Goal: Task Accomplishment & Management: Use online tool/utility

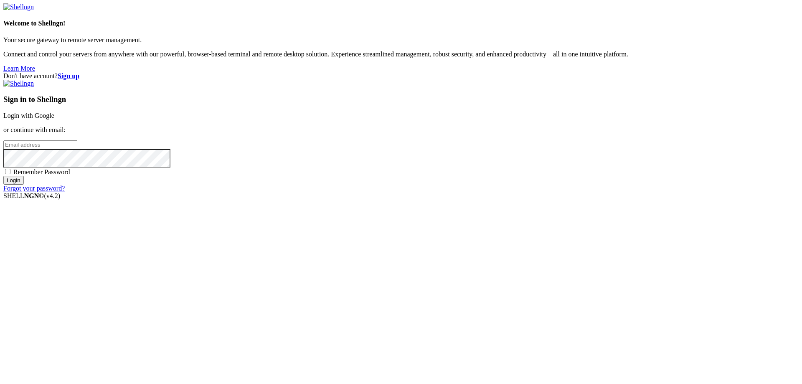
click at [498, 159] on div "Sign in to Shellngn Login with Google or continue with email: Remember Password…" at bounding box center [401, 136] width 796 height 112
click at [54, 119] on link "Login with Google" at bounding box center [28, 115] width 51 height 7
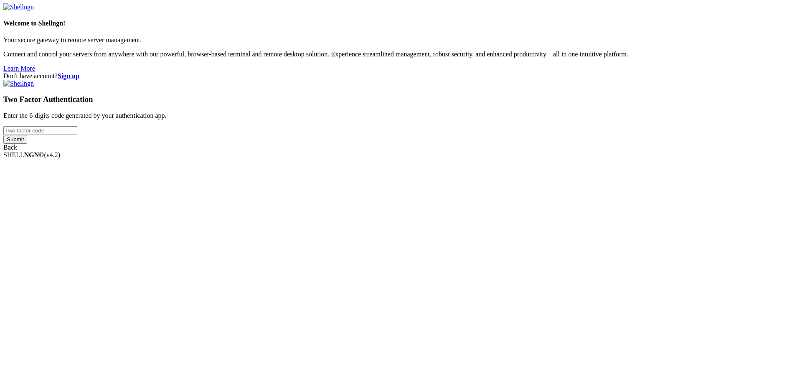
click at [77, 135] on input "number" at bounding box center [40, 130] width 74 height 9
type input "929797"
click at [27, 144] on input "Submit" at bounding box center [15, 139] width 24 height 9
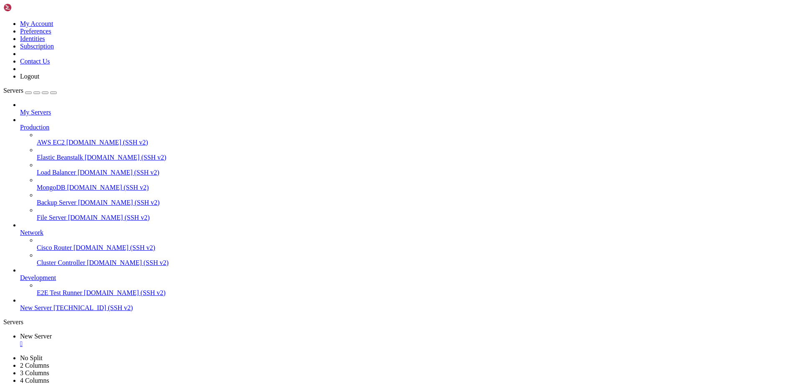
scroll to position [0, 0]
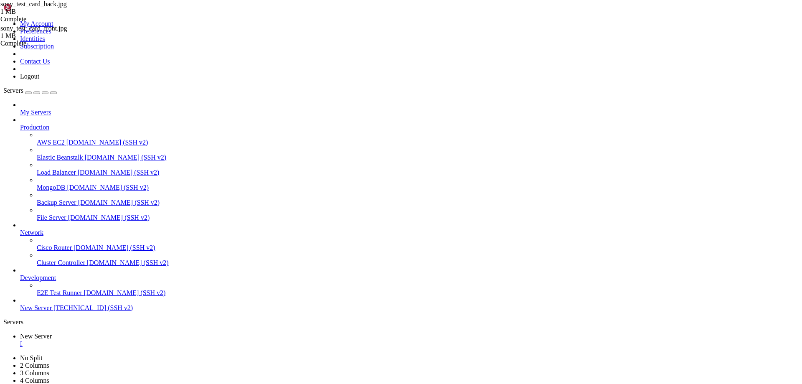
type input "/var/www/drupal_phonecardsite/sites/default/files/phonecard_images/missprints"
click at [685, 333] on ul "New Server " at bounding box center [401, 340] width 796 height 15
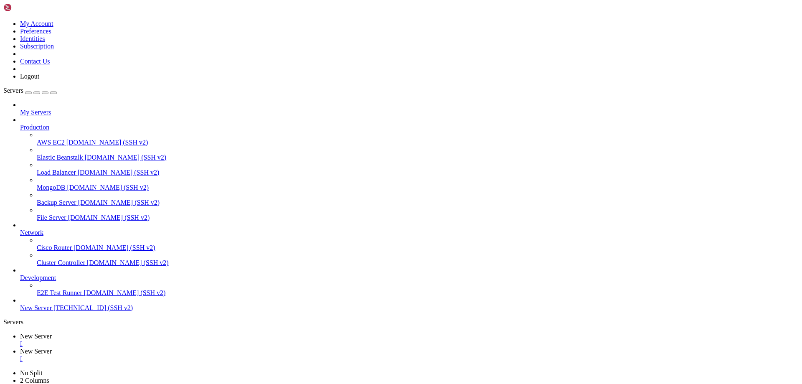
drag, startPoint x: 42, startPoint y: 1240, endPoint x: 208, endPoint y: 1238, distance: 166.4
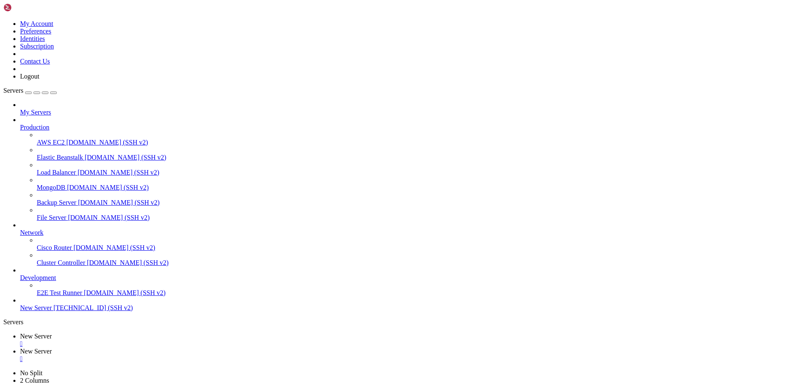
drag, startPoint x: 374, startPoint y: 1175, endPoint x: 341, endPoint y: 1169, distance: 33.6
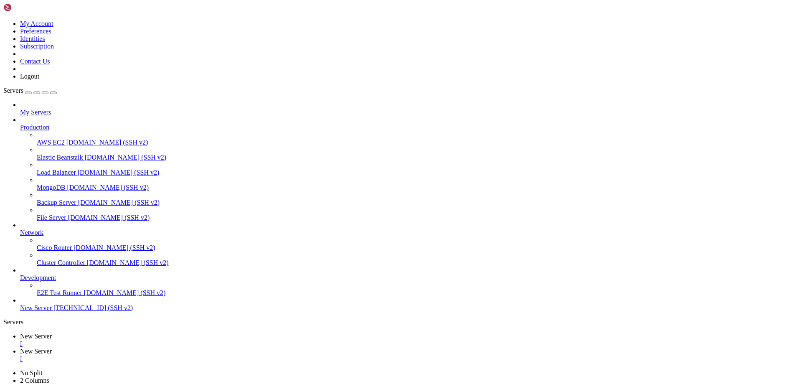
click at [219, 355] on div "" at bounding box center [409, 359] width 779 height 8
click at [156, 340] on div "" at bounding box center [409, 344] width 779 height 8
click at [42, 384] on span "Connect" at bounding box center [31, 388] width 22 height 7
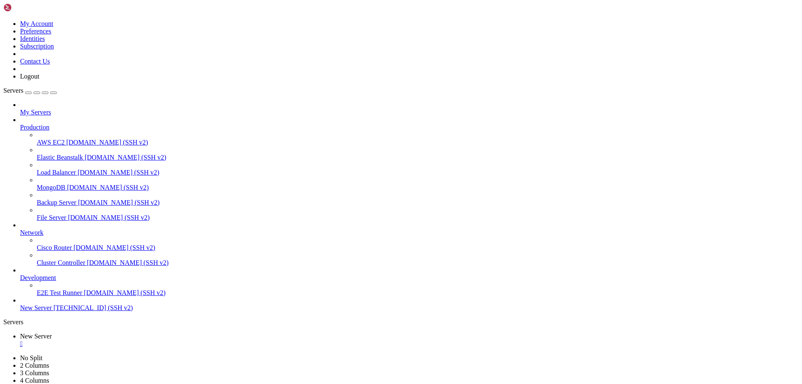
drag, startPoint x: 326, startPoint y: 731, endPoint x: 316, endPoint y: 736, distance: 10.5
